Goal: Information Seeking & Learning: Learn about a topic

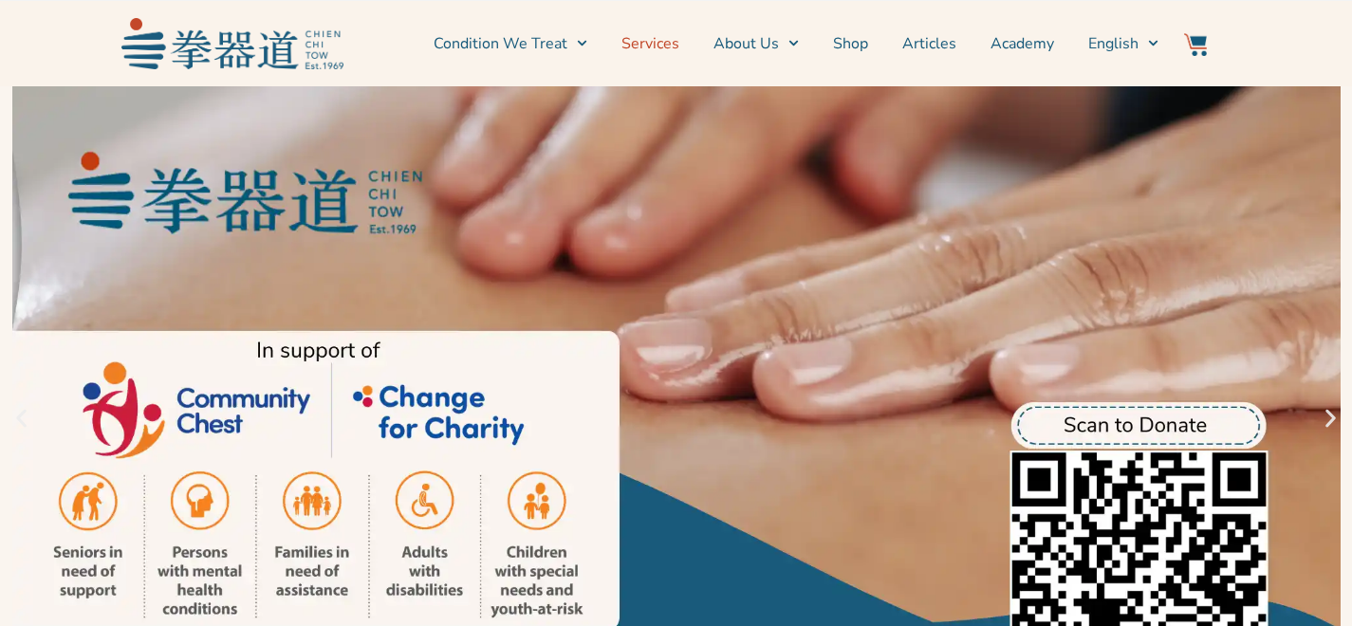
click at [654, 40] on link "Services" at bounding box center [650, 43] width 58 height 47
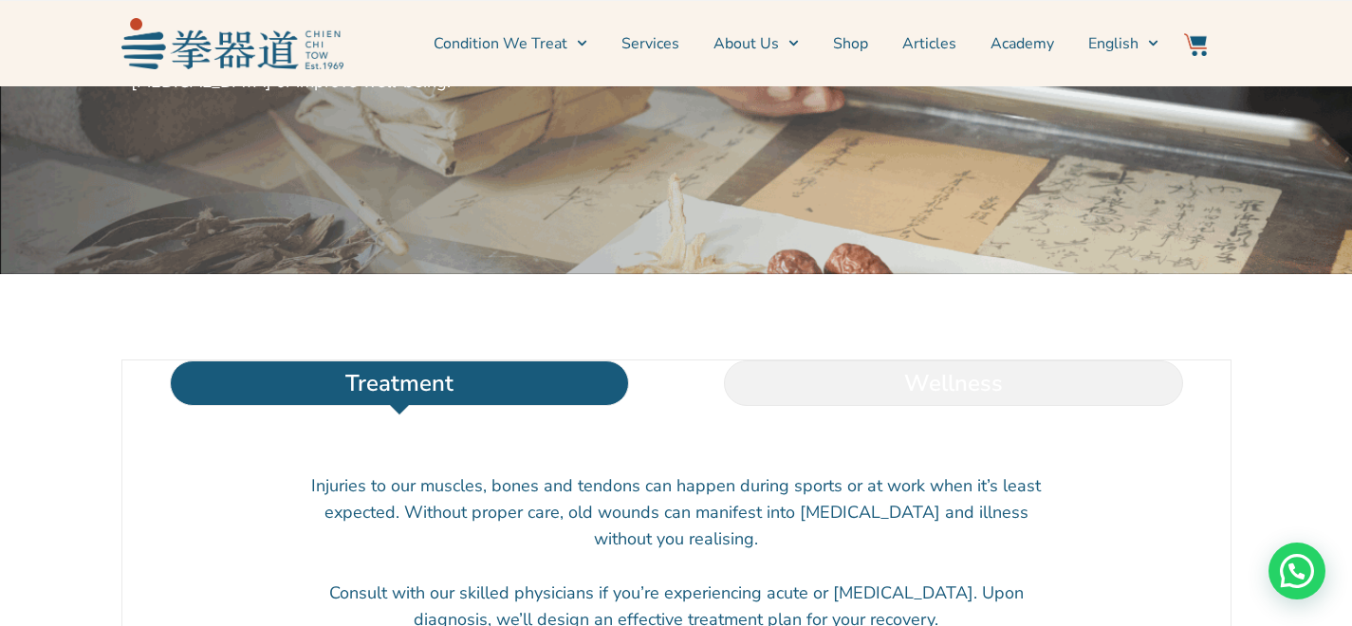
click at [853, 406] on li "Wellness" at bounding box center [953, 383] width 554 height 46
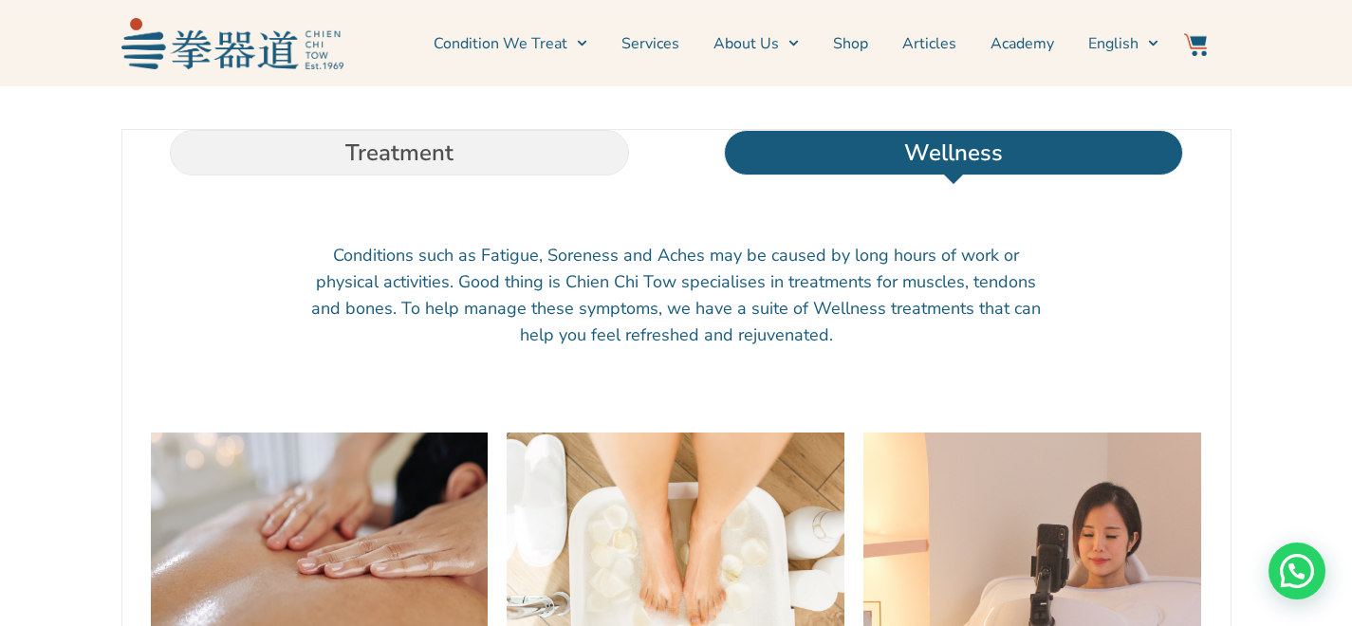
scroll to position [754, 0]
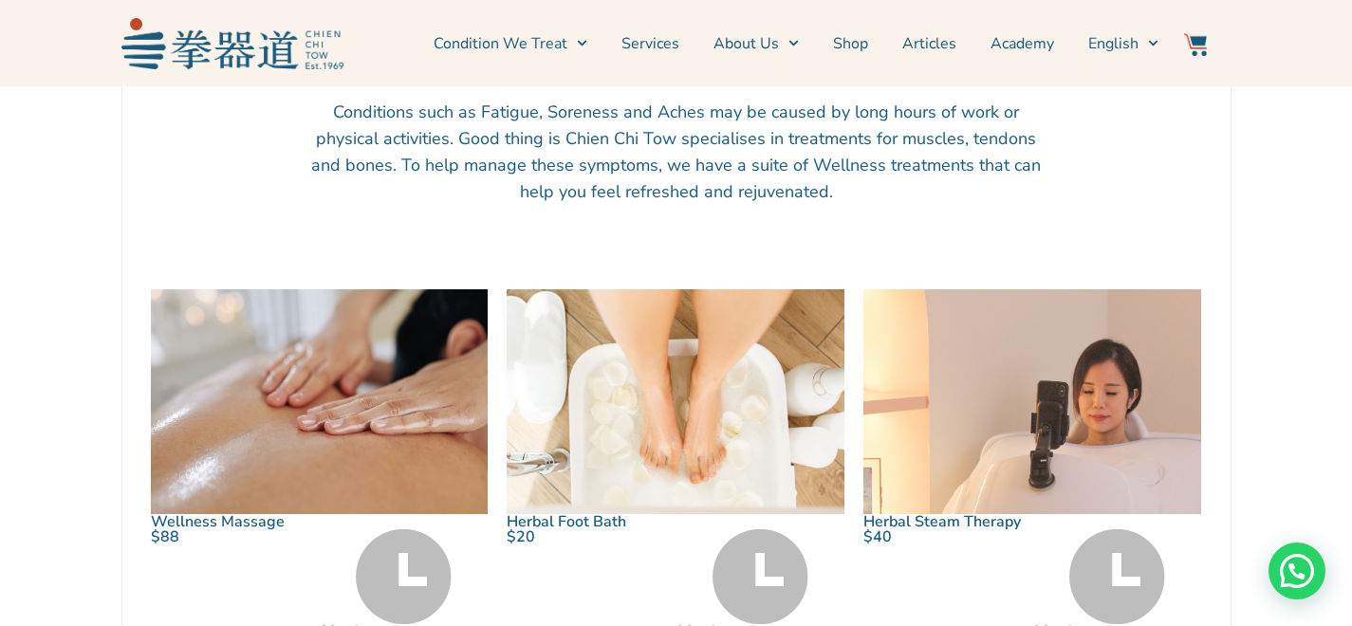
click at [409, 419] on img at bounding box center [320, 401] width 338 height 225
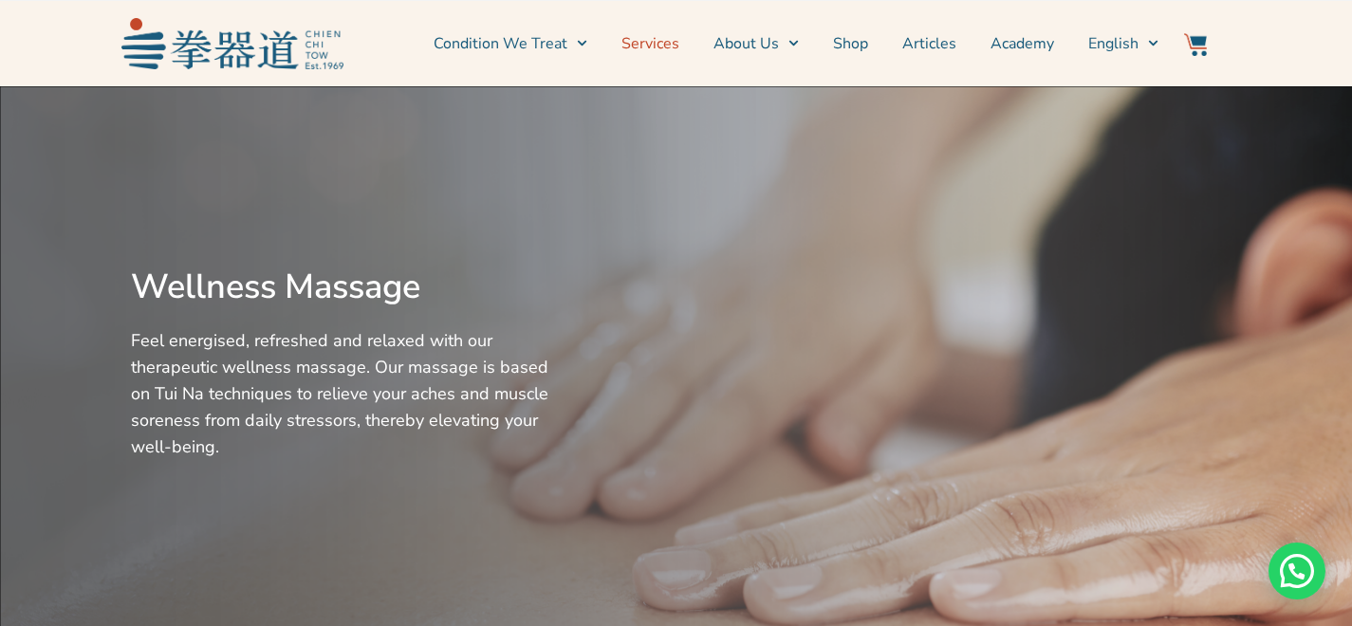
click at [672, 38] on link "Services" at bounding box center [650, 43] width 58 height 47
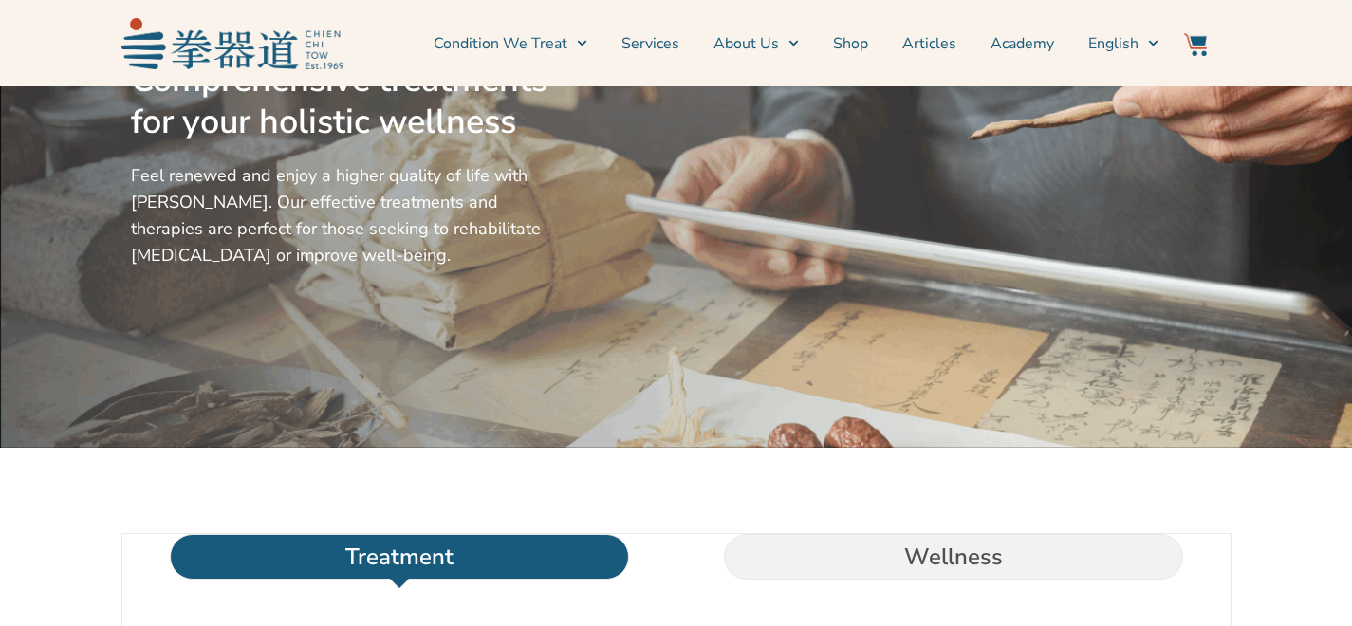
scroll to position [194, 0]
